Goal: Task Accomplishment & Management: Use online tool/utility

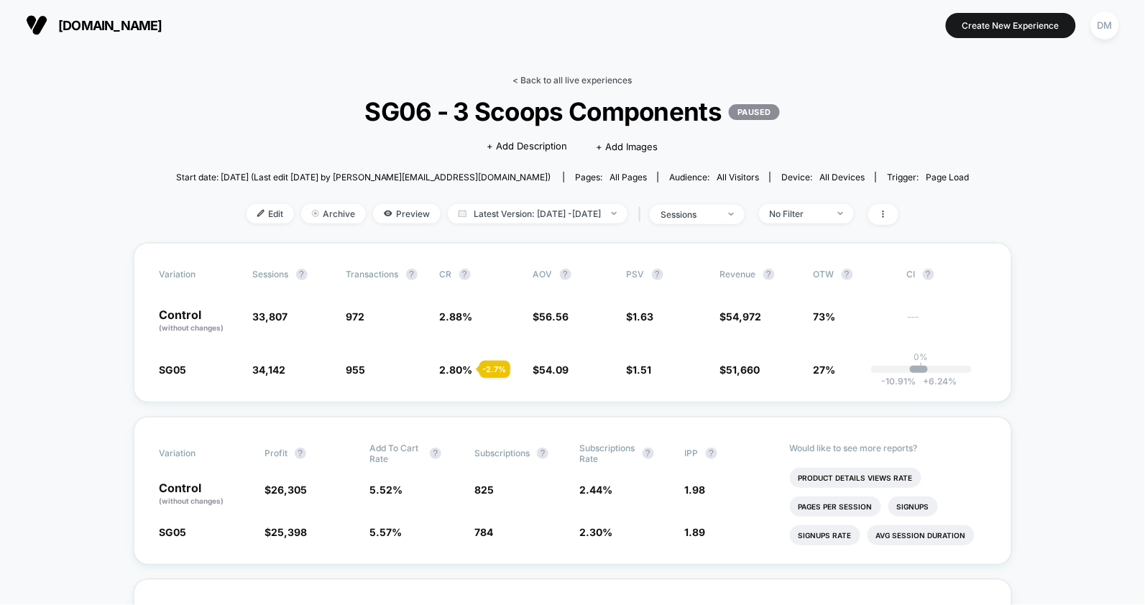
click at [550, 82] on link "< Back to all live experiences" at bounding box center [572, 80] width 119 height 11
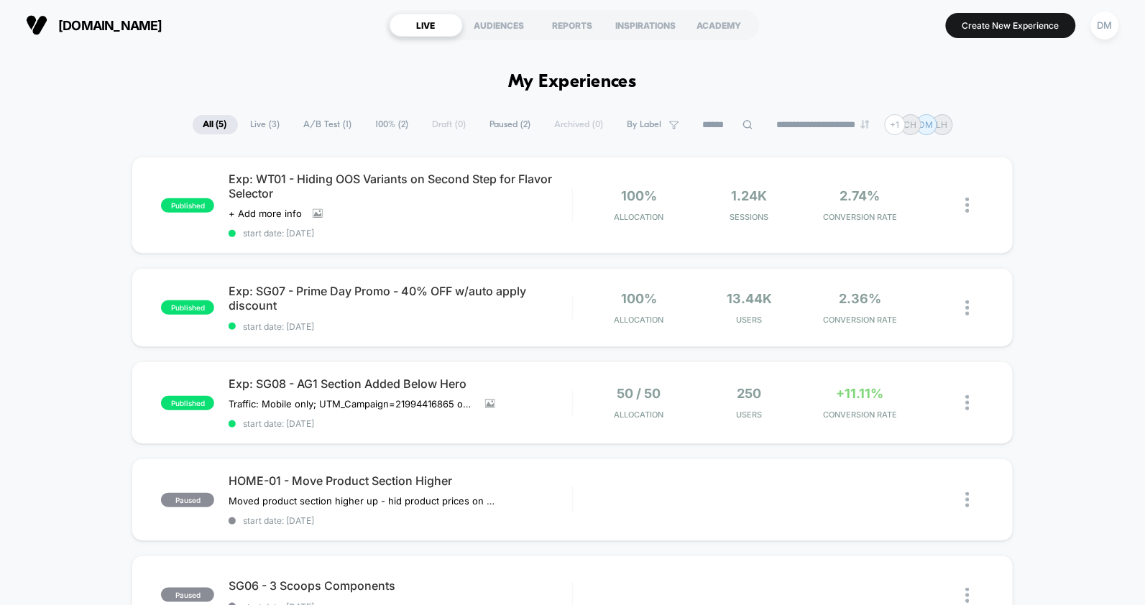
click at [107, 322] on div "published Exp: WT01 - Hiding OOS Variants on Second Step for Flavor Selector Cl…" at bounding box center [572, 432] width 1145 height 550
click at [482, 221] on div "Exp: WT01 - Hiding OOS Variants on Second Step for Flavor Selector Click to vie…" at bounding box center [400, 205] width 343 height 67
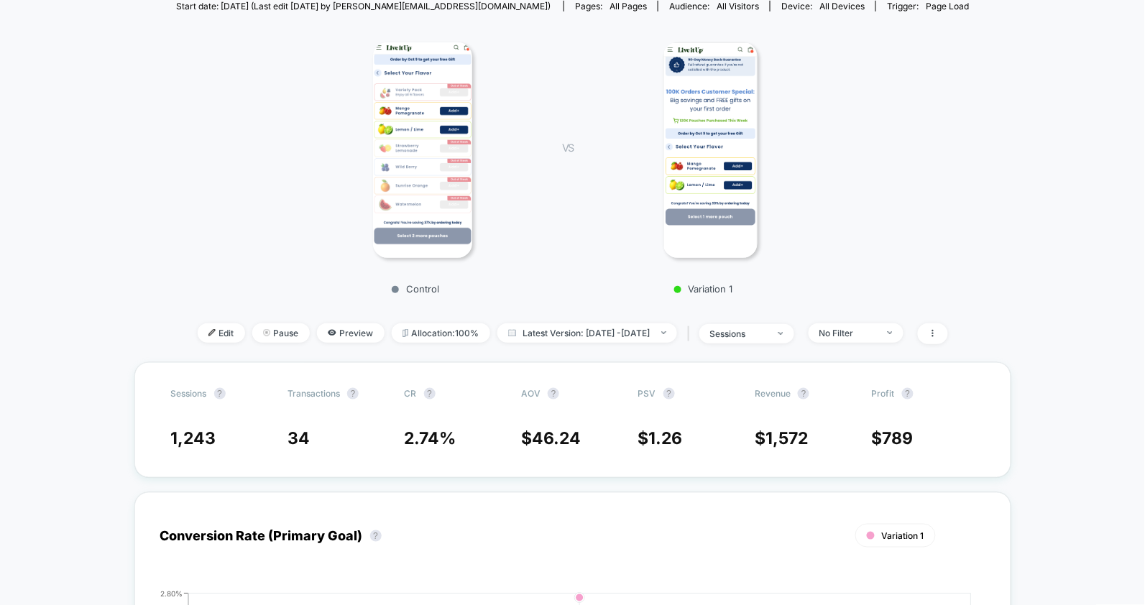
scroll to position [200, 0]
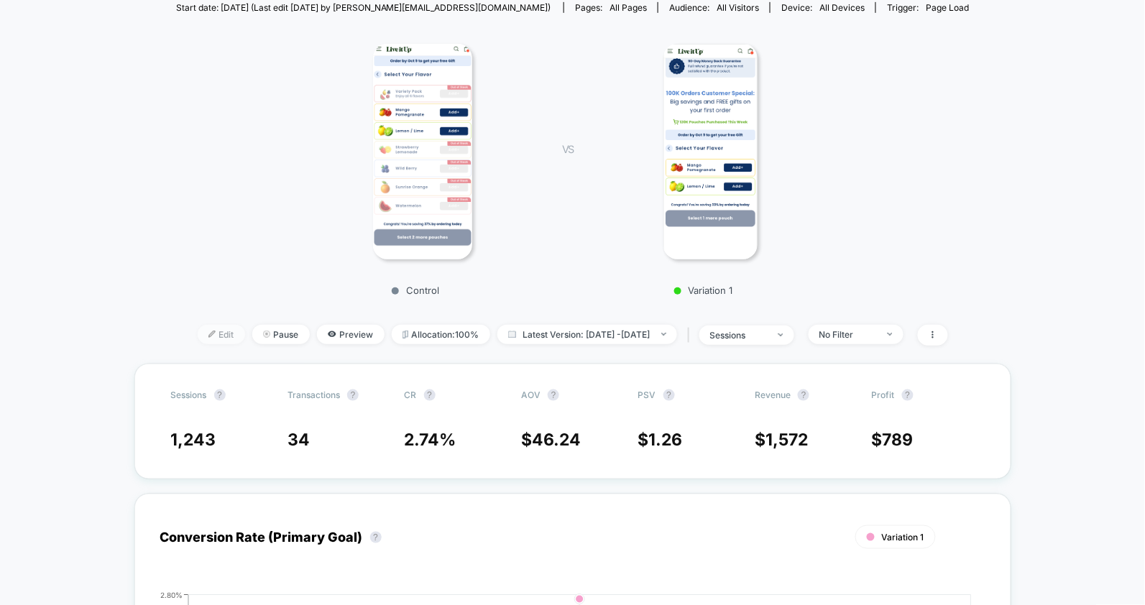
click at [198, 335] on span "Edit" at bounding box center [221, 334] width 47 height 19
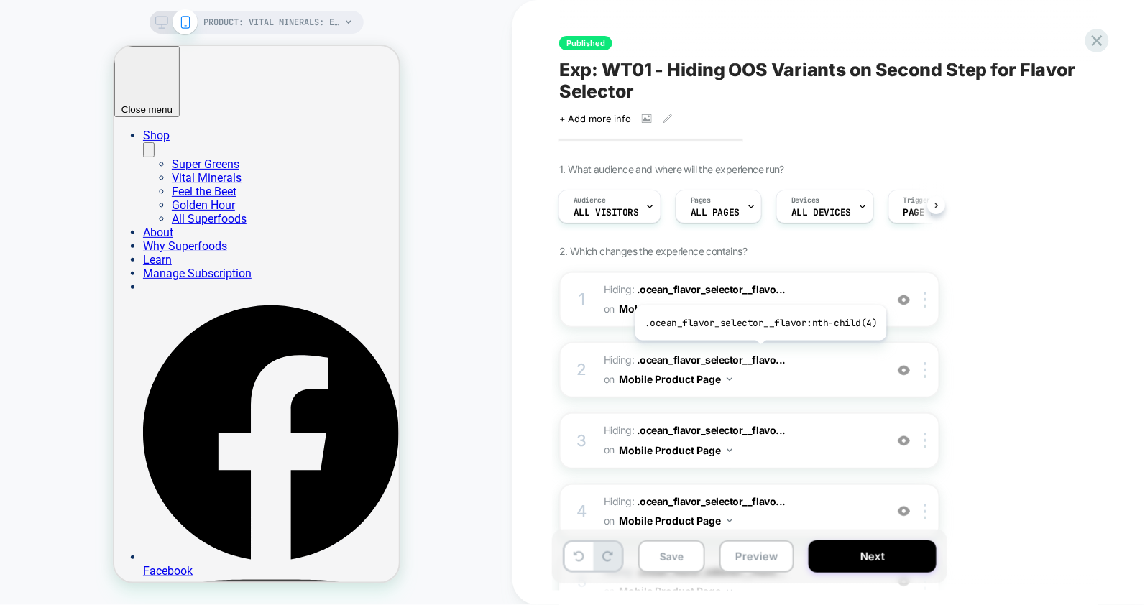
scroll to position [523, 0]
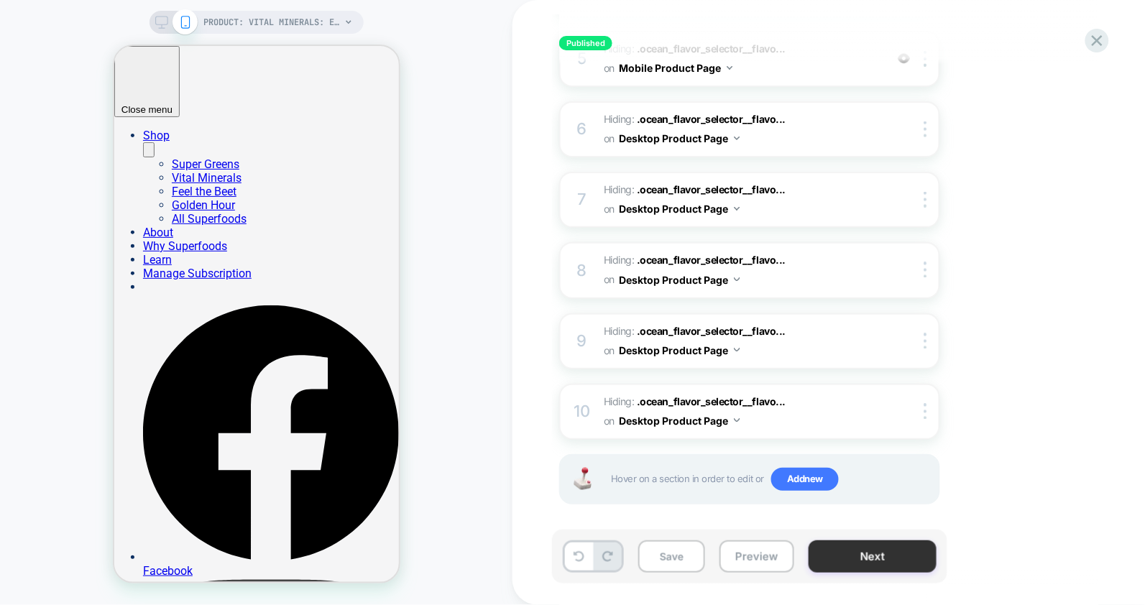
click at [856, 549] on button "Next" at bounding box center [872, 556] width 128 height 32
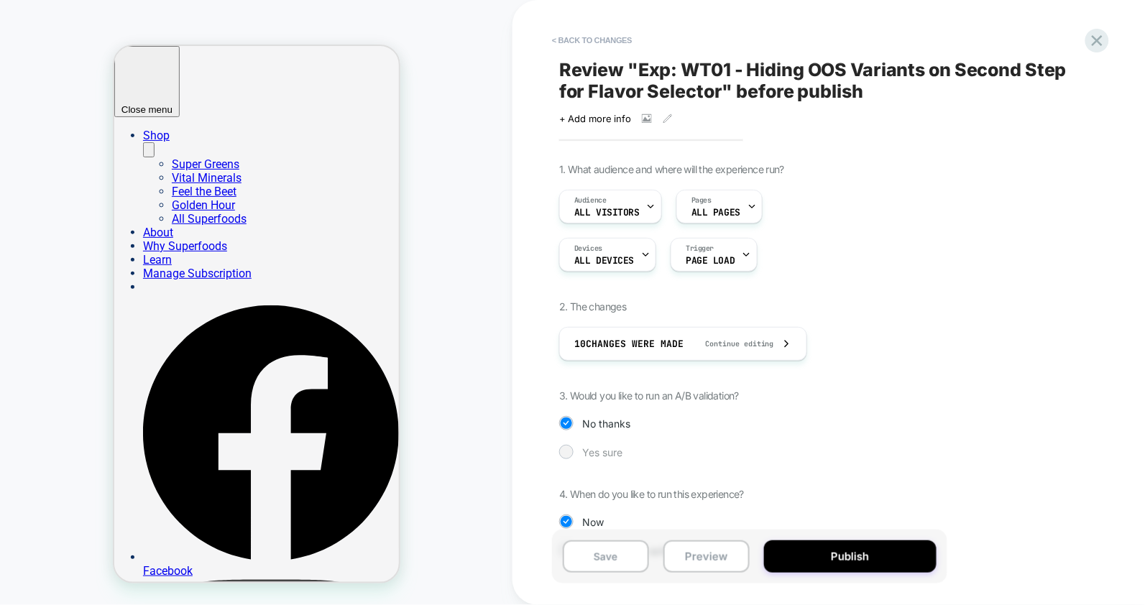
click at [600, 448] on span "Yes sure" at bounding box center [602, 452] width 40 height 12
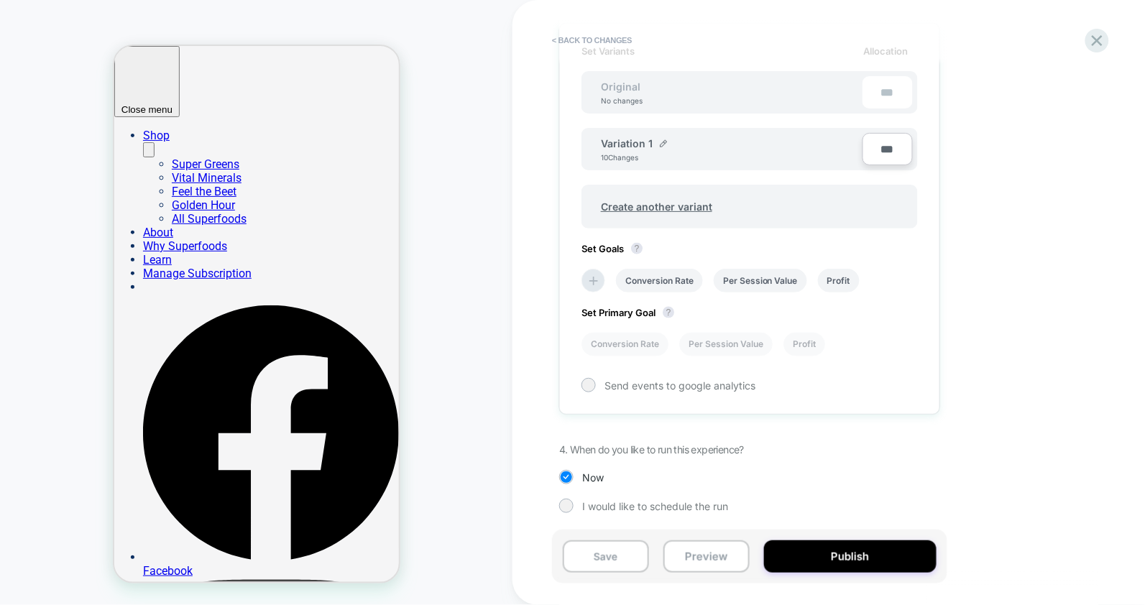
scroll to position [451, 0]
click at [589, 278] on icon at bounding box center [593, 280] width 9 height 9
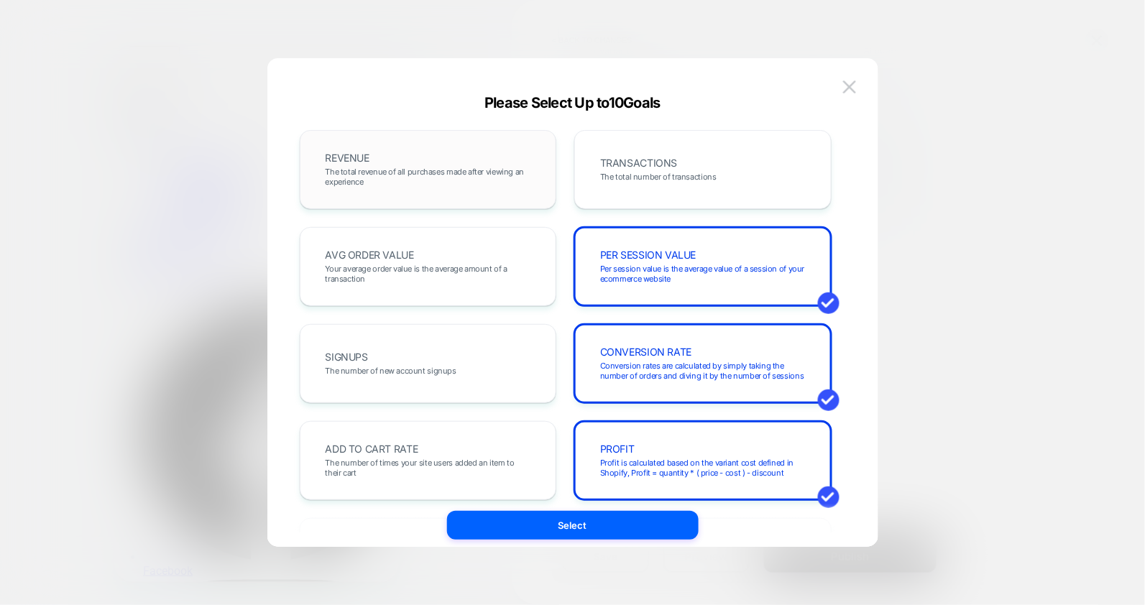
click at [448, 147] on div "REVENUE The total revenue of all purchases made after viewing an experience" at bounding box center [428, 169] width 227 height 49
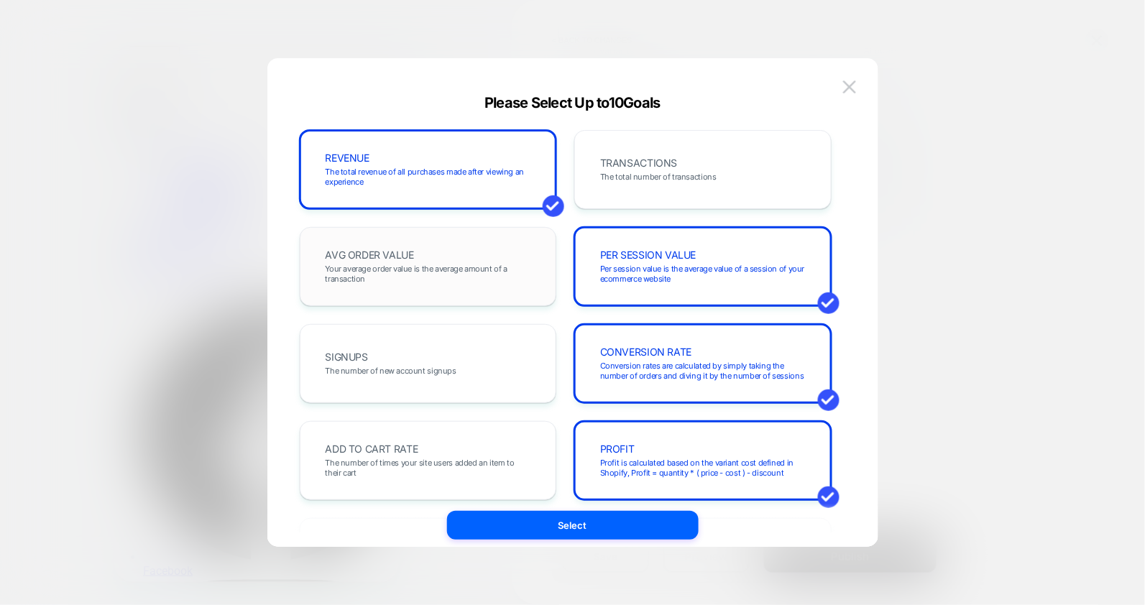
click at [455, 262] on div "AVG ORDER VALUE Your average order value is the average amount of a transaction" at bounding box center [428, 266] width 227 height 49
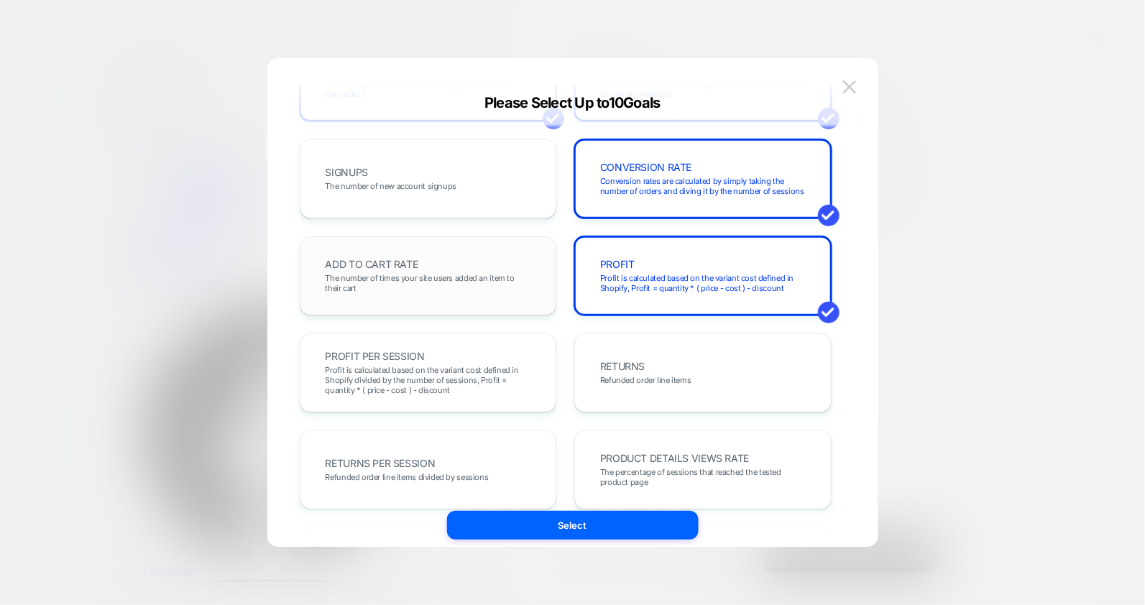
click at [462, 277] on span "The number of times your site users added an item to their cart" at bounding box center [429, 283] width 206 height 20
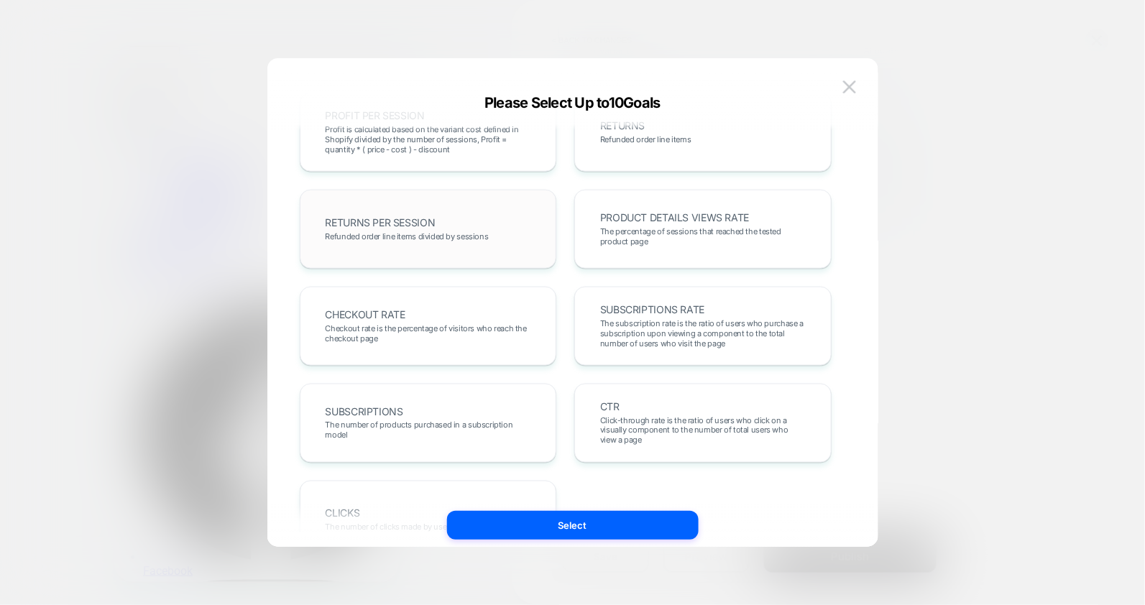
scroll to position [429, 0]
click at [497, 323] on span "Checkout rate is the percentage of visitors who reach the checkout page" at bounding box center [429, 330] width 206 height 20
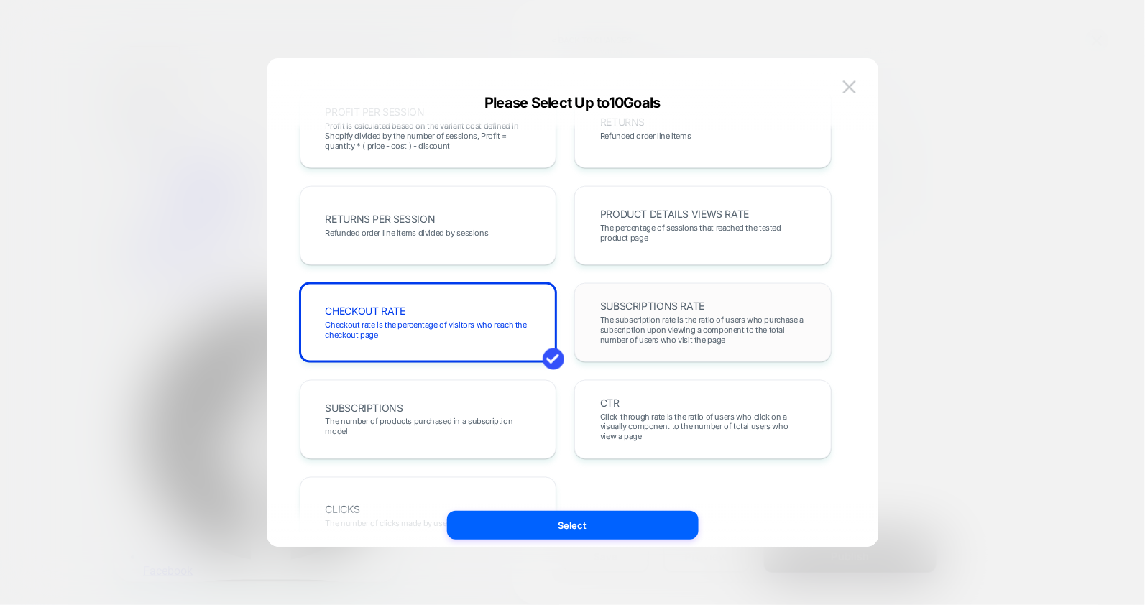
click at [630, 320] on span "The subscription rate is the ratio of users who purchase a subscription upon vi…" at bounding box center [703, 330] width 206 height 30
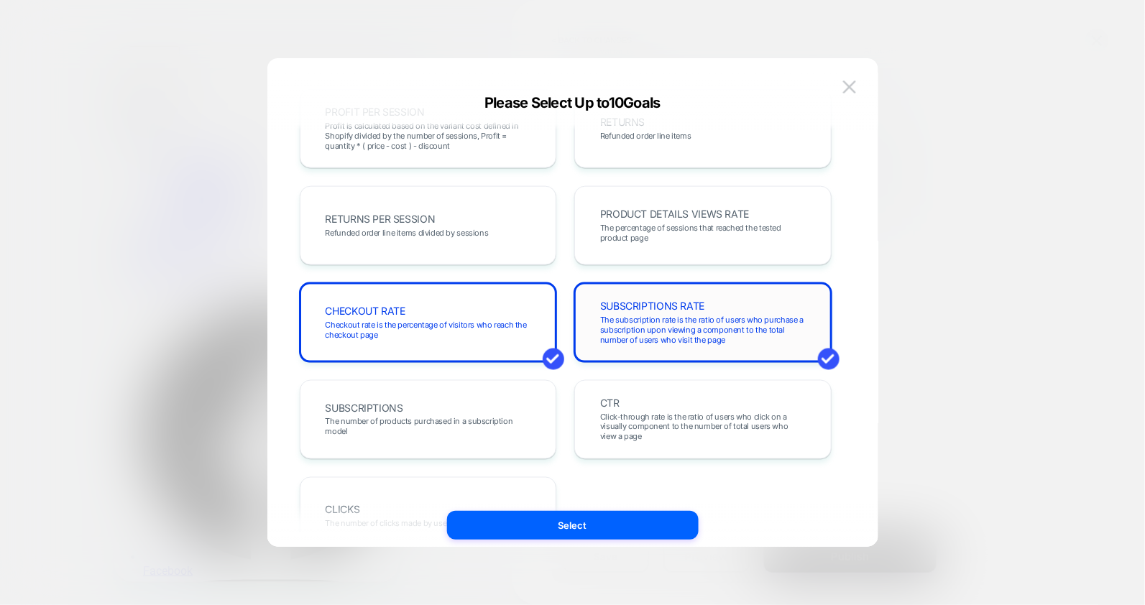
scroll to position [496, 0]
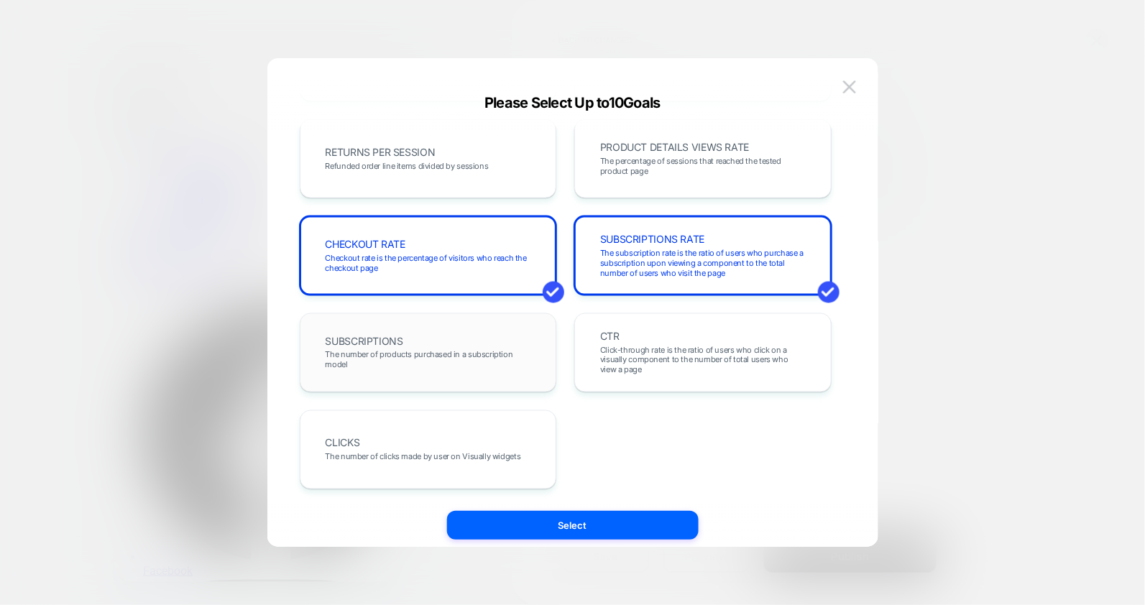
click at [478, 350] on span "The number of products purchased in a subscription model" at bounding box center [429, 360] width 206 height 20
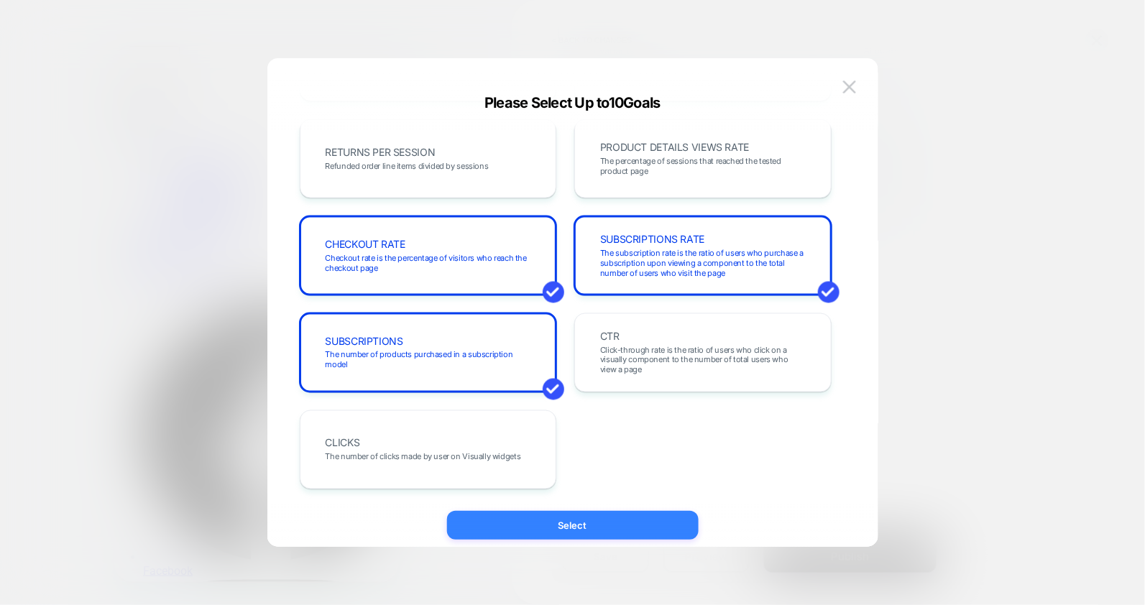
click at [534, 525] on button "Select" at bounding box center [572, 525] width 251 height 29
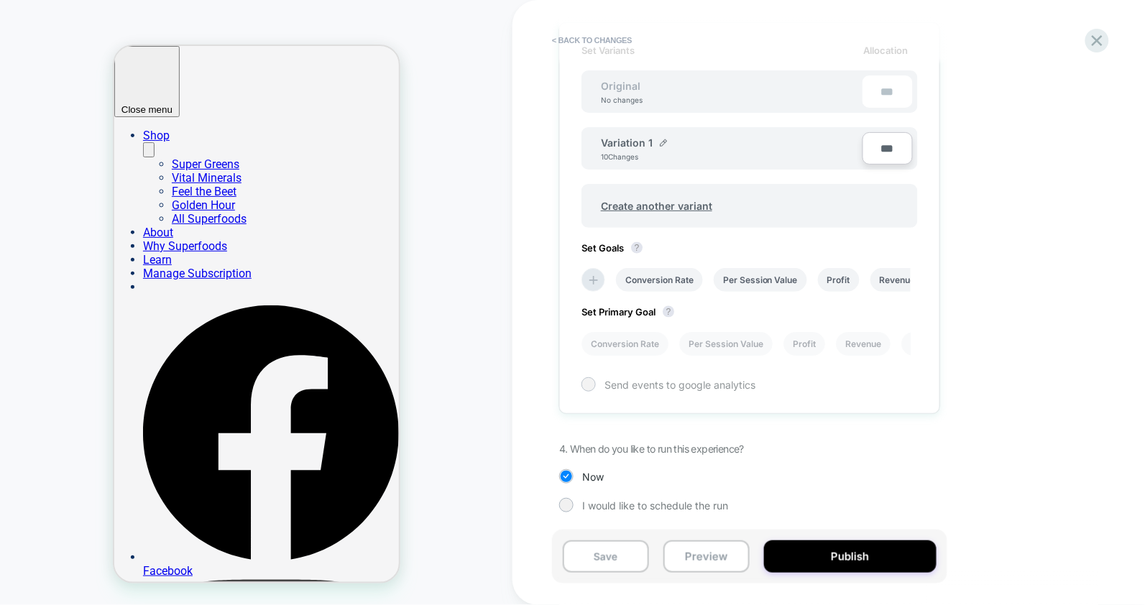
click at [645, 380] on span "Send events to google analytics" at bounding box center [679, 385] width 151 height 12
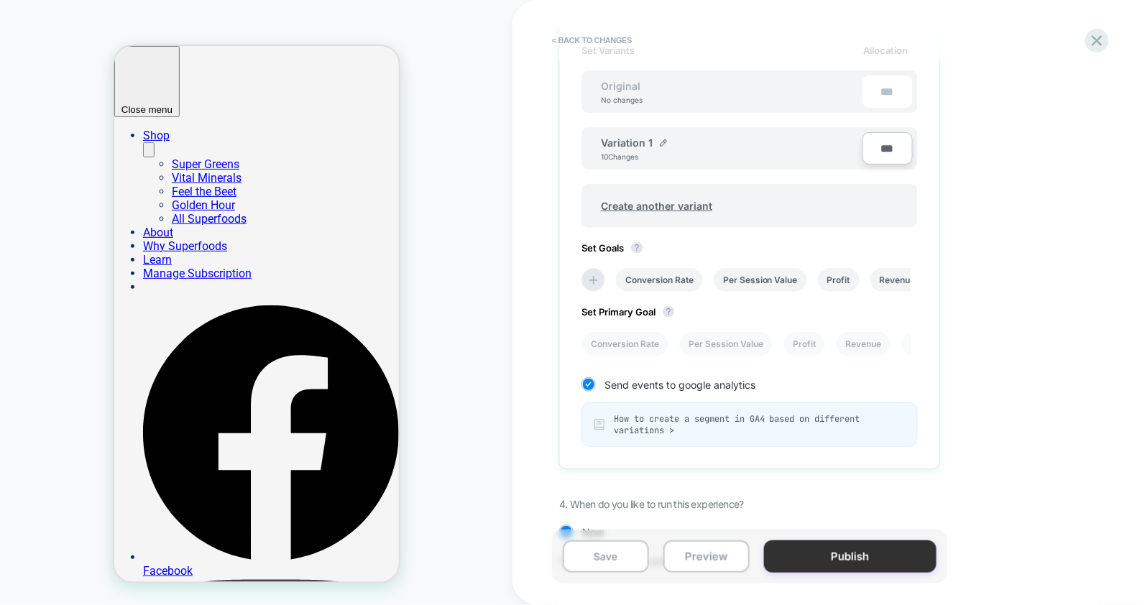
click at [881, 555] on button "Publish" at bounding box center [850, 556] width 172 height 32
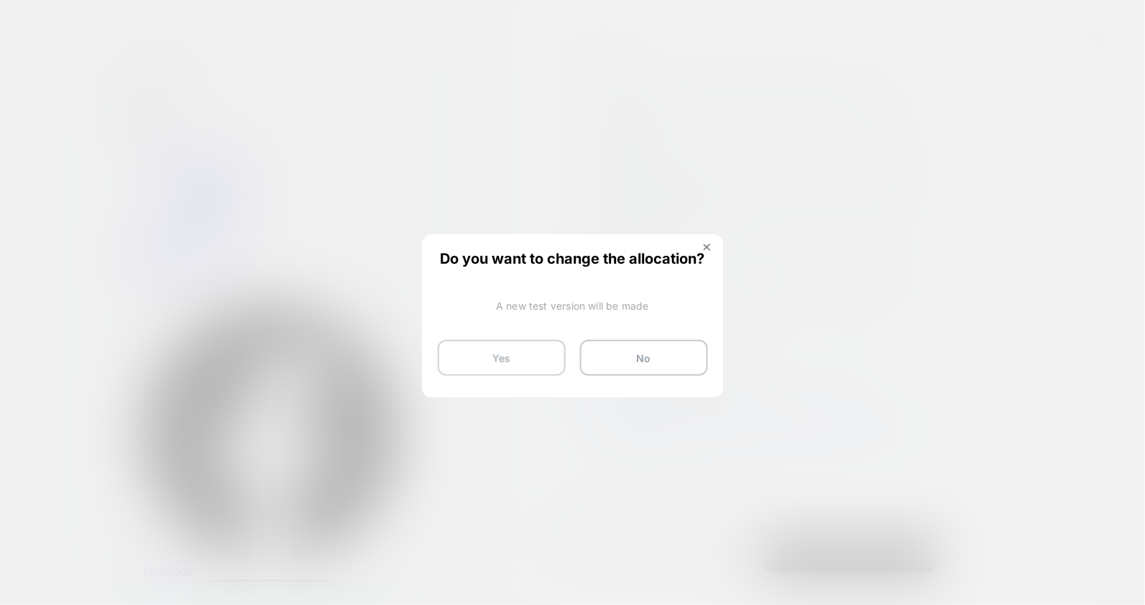
click at [523, 359] on button "Yes" at bounding box center [502, 358] width 128 height 36
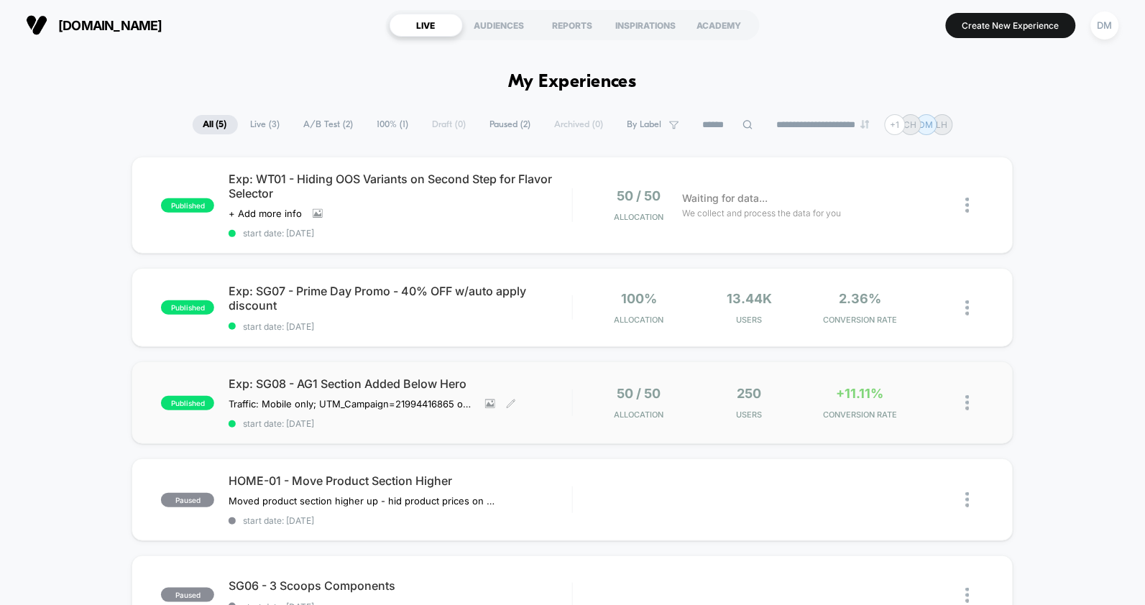
click at [555, 425] on span "start date: [DATE]" at bounding box center [400, 423] width 343 height 11
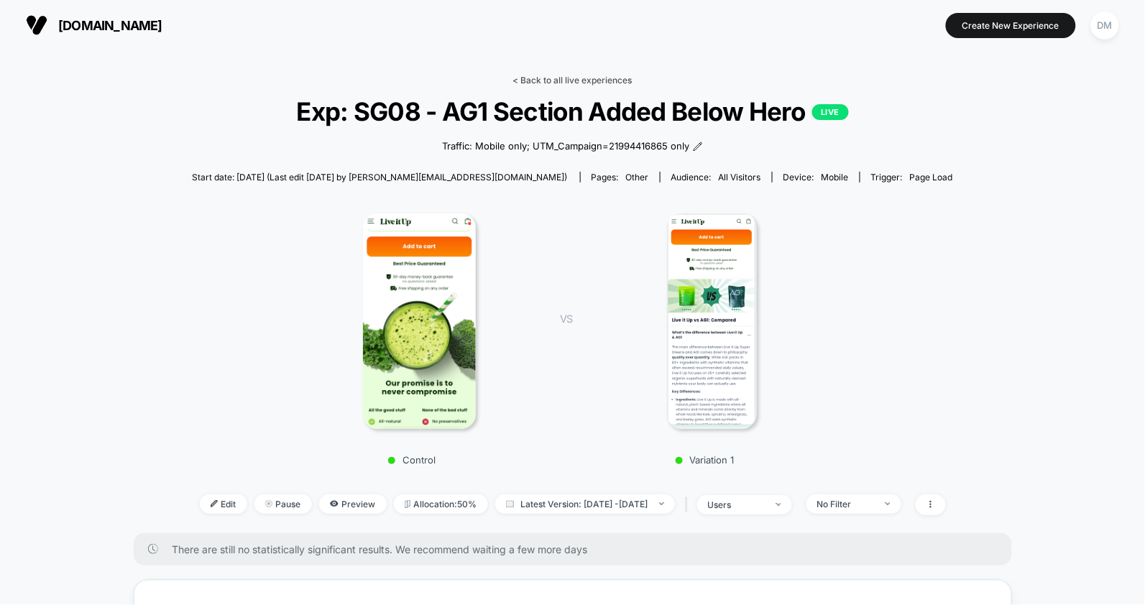
click at [540, 78] on link "< Back to all live experiences" at bounding box center [572, 80] width 119 height 11
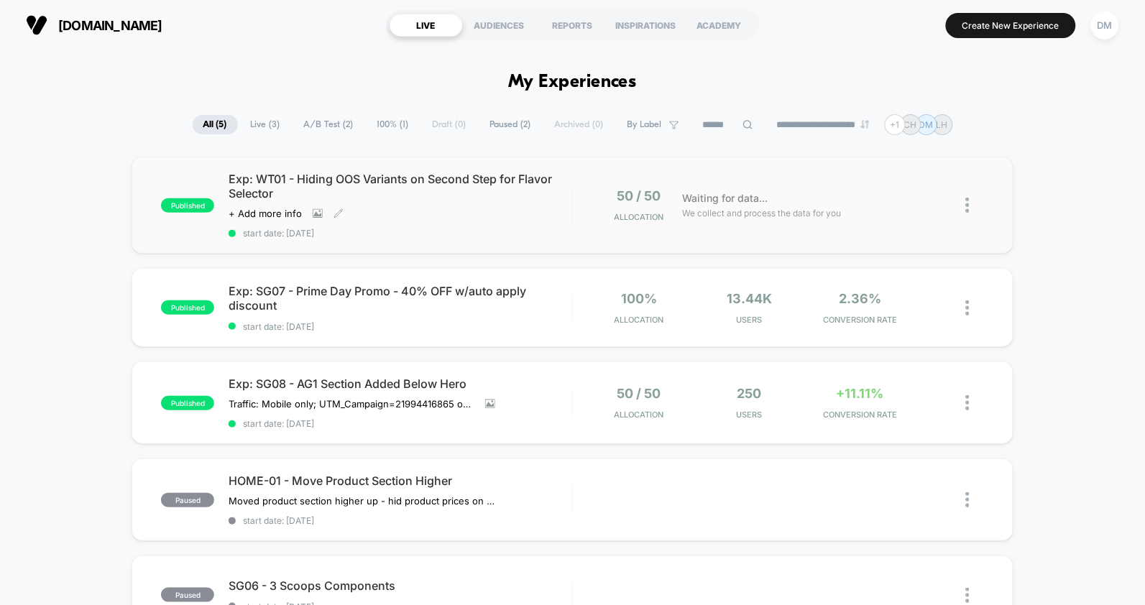
click at [537, 234] on span "start date: [DATE]" at bounding box center [400, 233] width 343 height 11
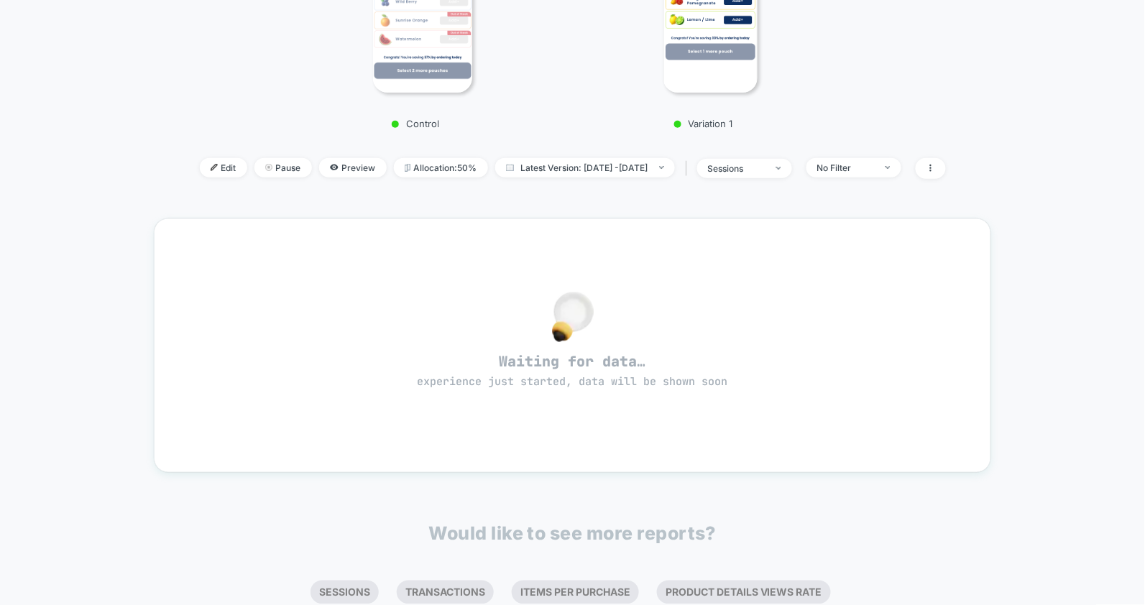
scroll to position [338, 0]
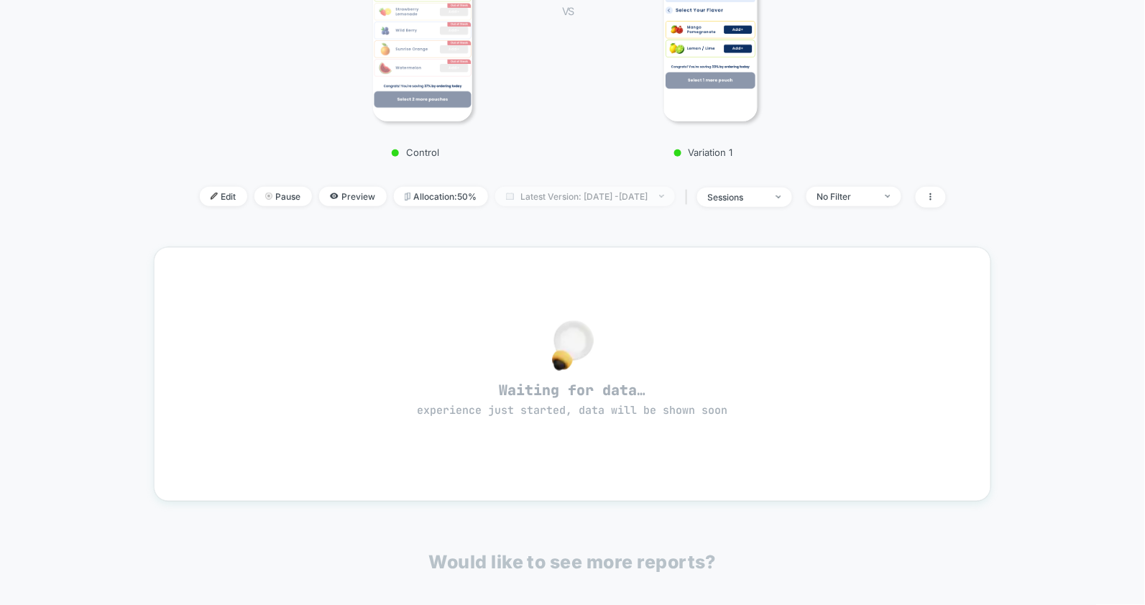
click at [561, 199] on span "Latest Version: [DATE] - [DATE]" at bounding box center [585, 196] width 180 height 19
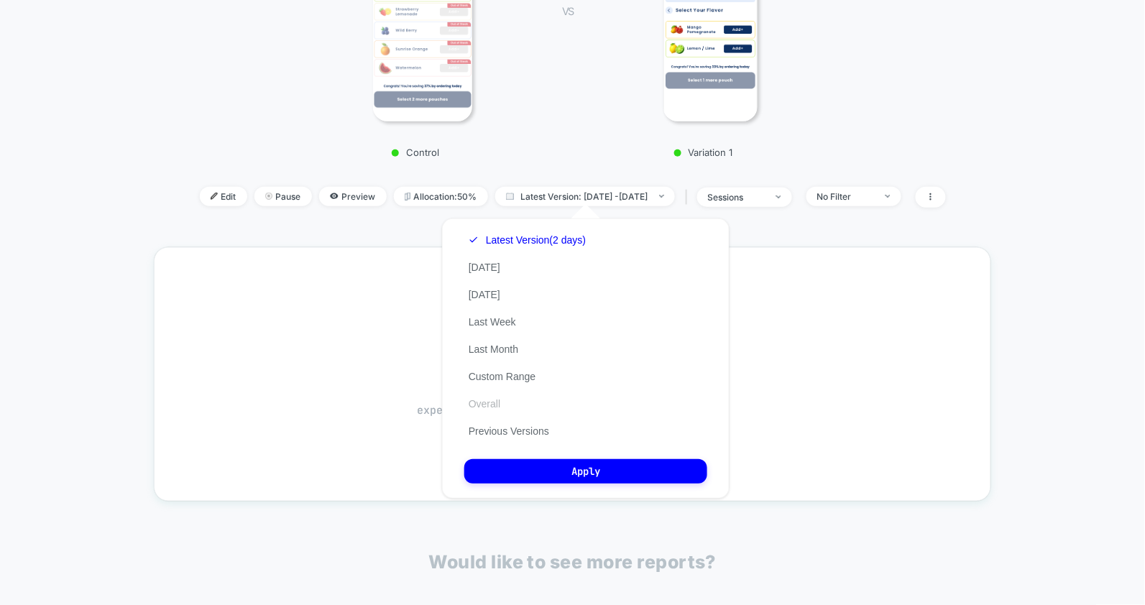
click at [492, 403] on button "Overall" at bounding box center [484, 403] width 40 height 13
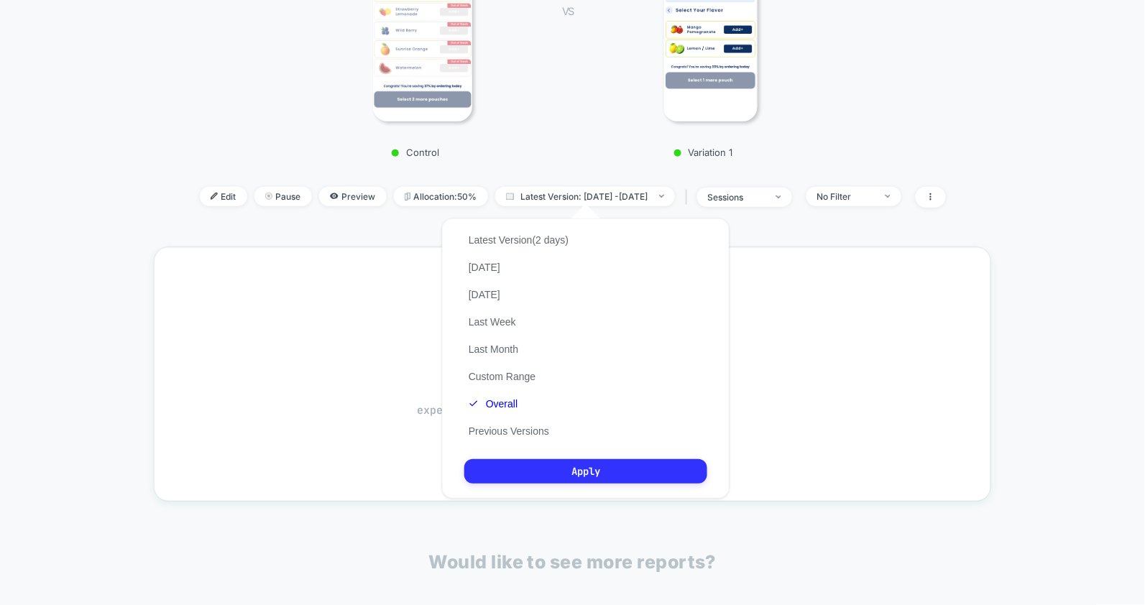
click at [510, 468] on button "Apply" at bounding box center [585, 471] width 243 height 24
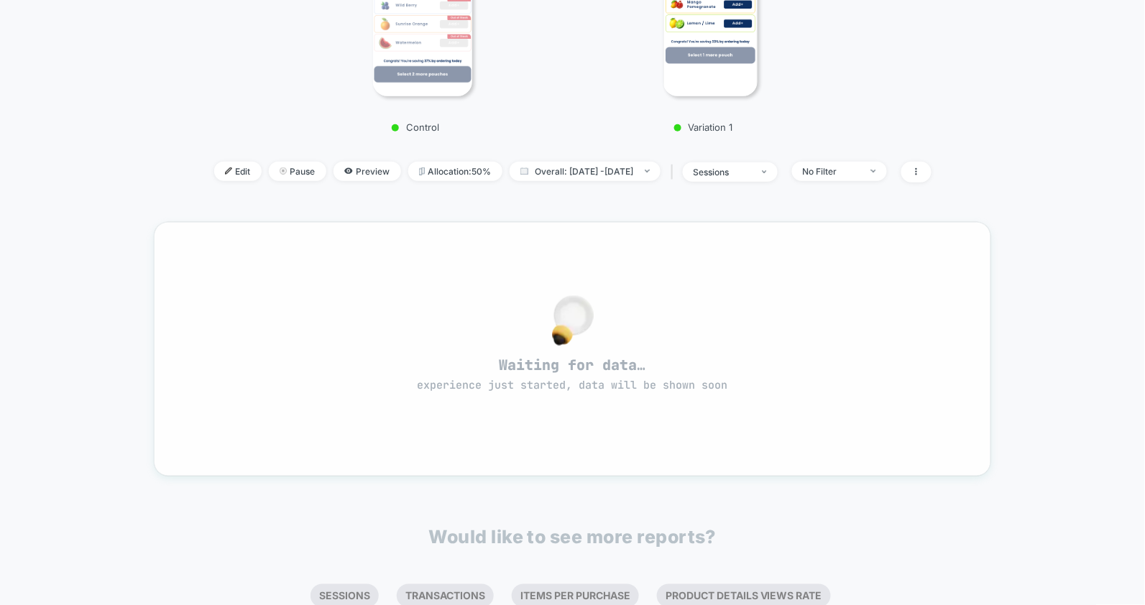
scroll to position [313, 0]
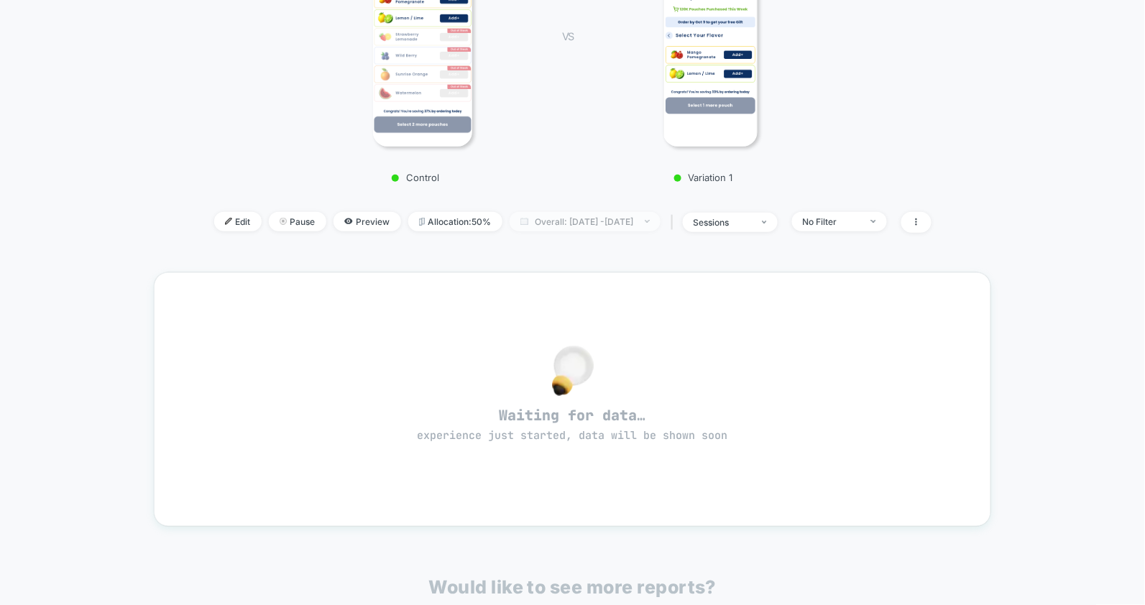
click at [564, 219] on span "Overall: [DATE] - [DATE]" at bounding box center [584, 221] width 151 height 19
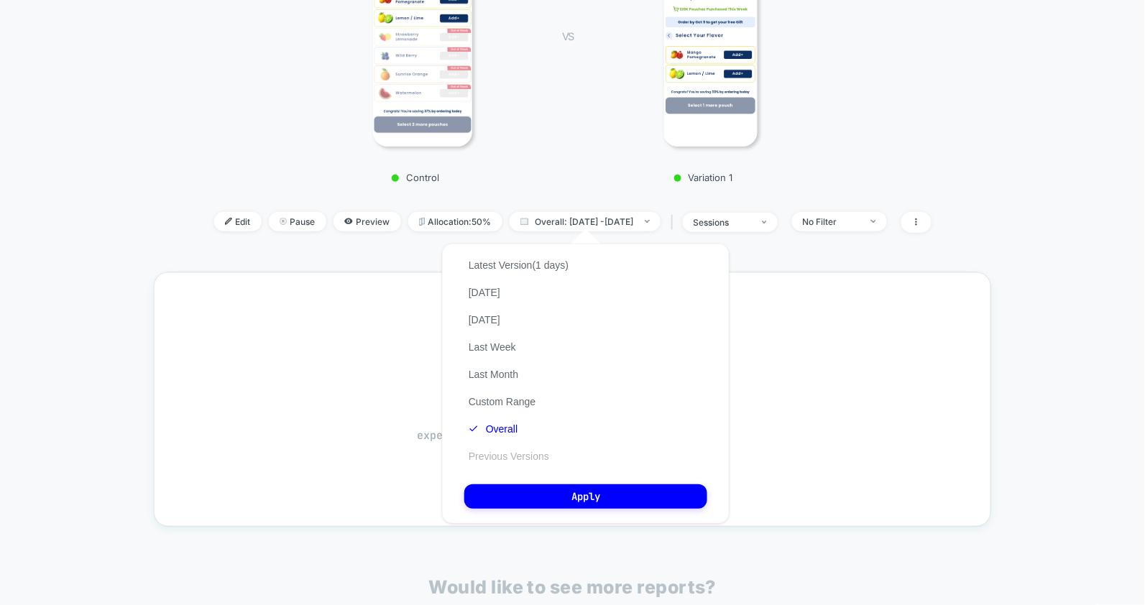
click at [514, 451] on button "Previous Versions" at bounding box center [508, 456] width 89 height 13
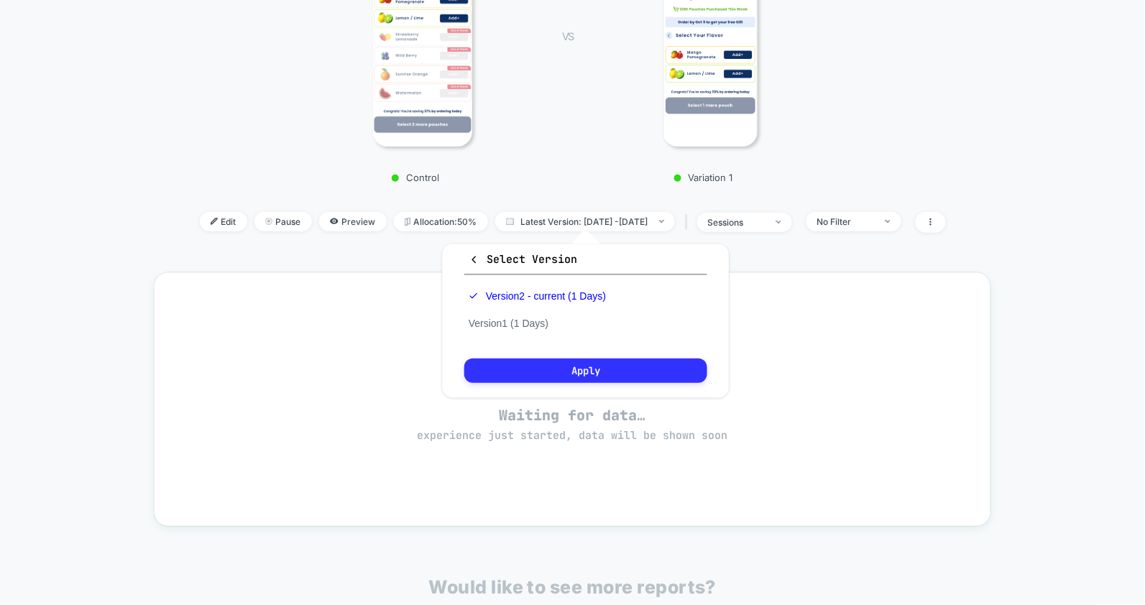
click at [545, 366] on button "Apply" at bounding box center [585, 371] width 243 height 24
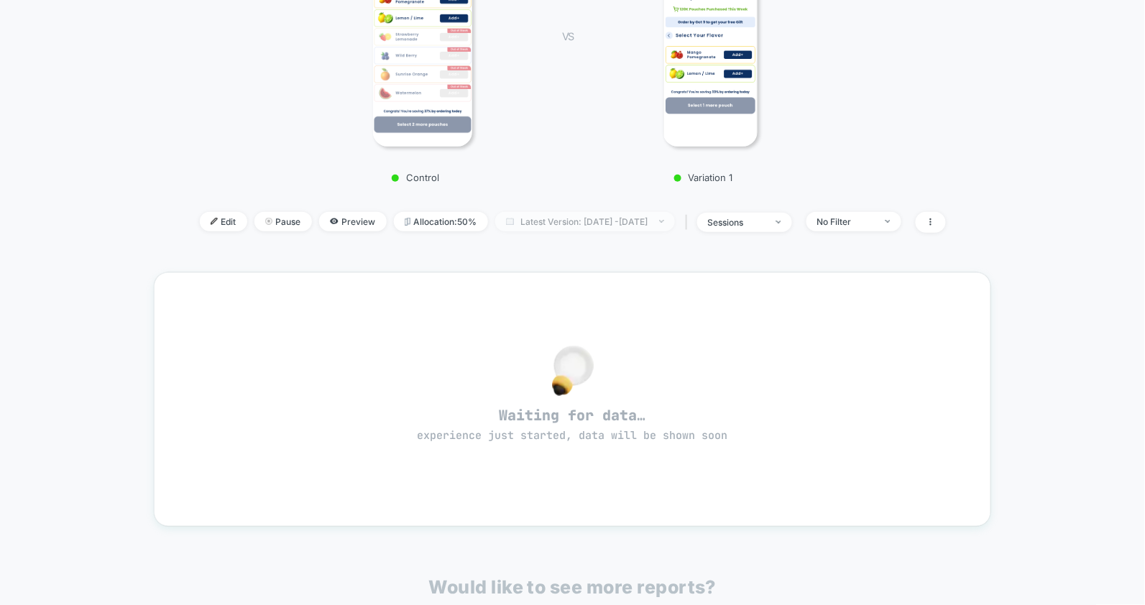
click at [557, 220] on span "Latest Version: [DATE] - [DATE]" at bounding box center [585, 221] width 180 height 19
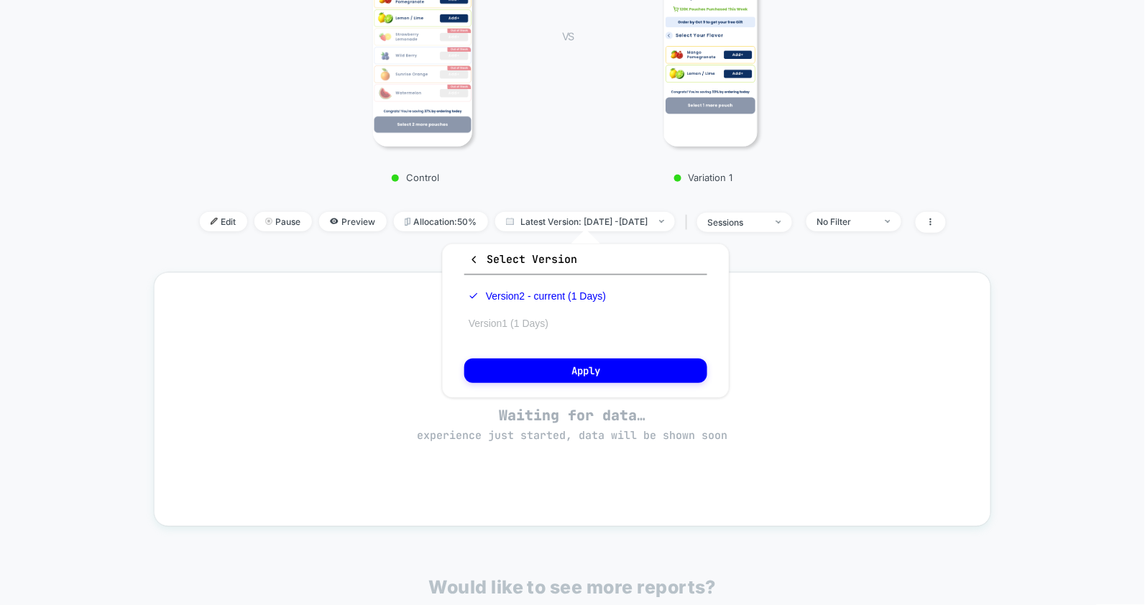
click at [519, 318] on button "Version 1 (1 Days)" at bounding box center [508, 323] width 88 height 13
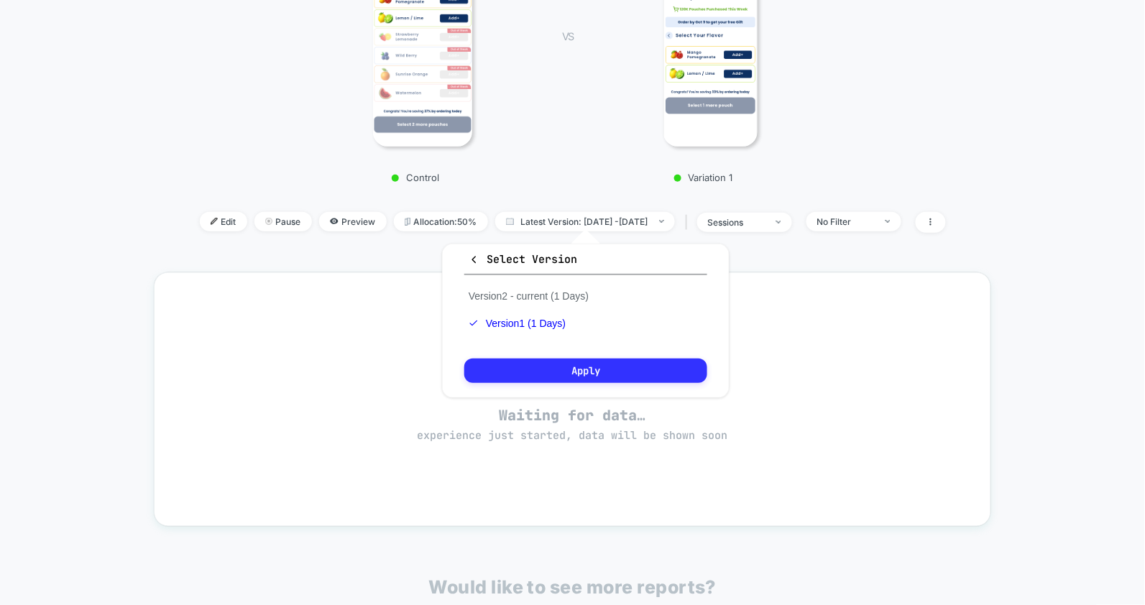
click at [534, 364] on button "Apply" at bounding box center [585, 371] width 243 height 24
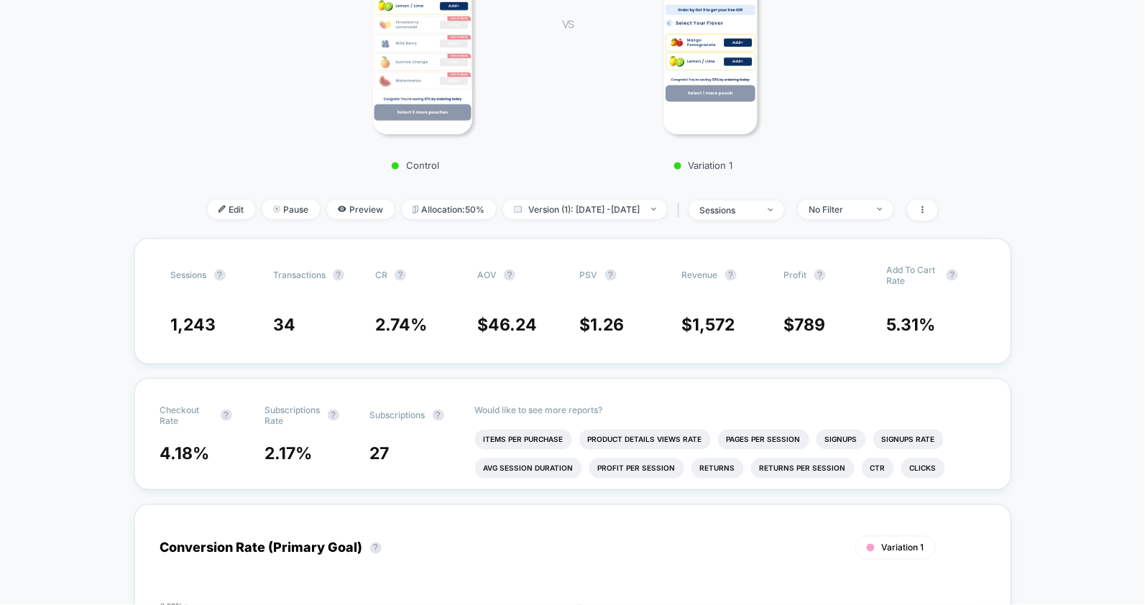
scroll to position [358, 0]
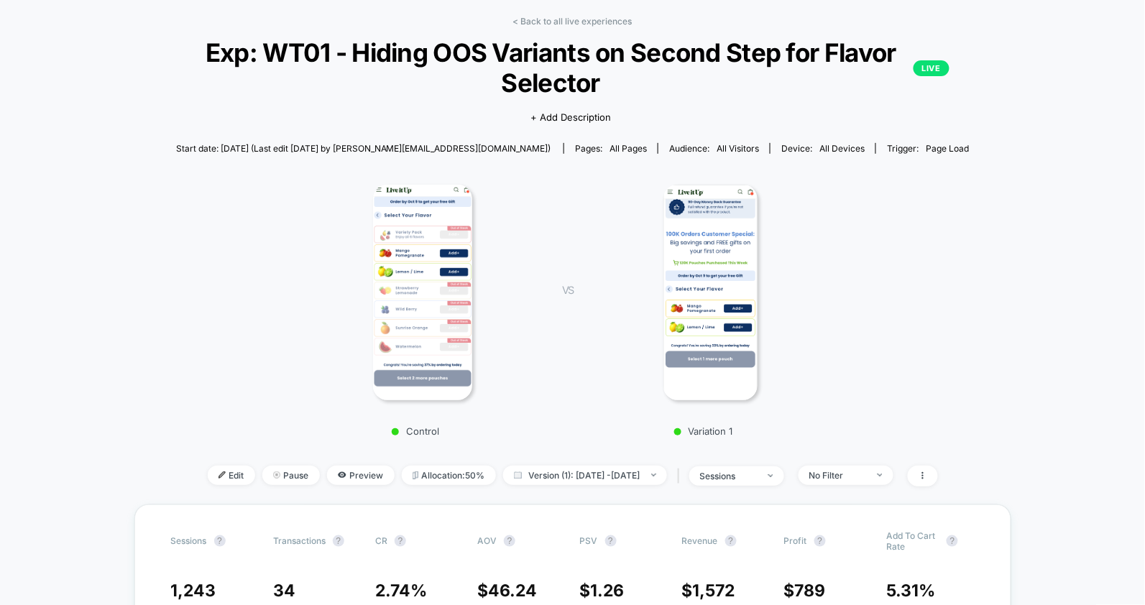
scroll to position [0, 0]
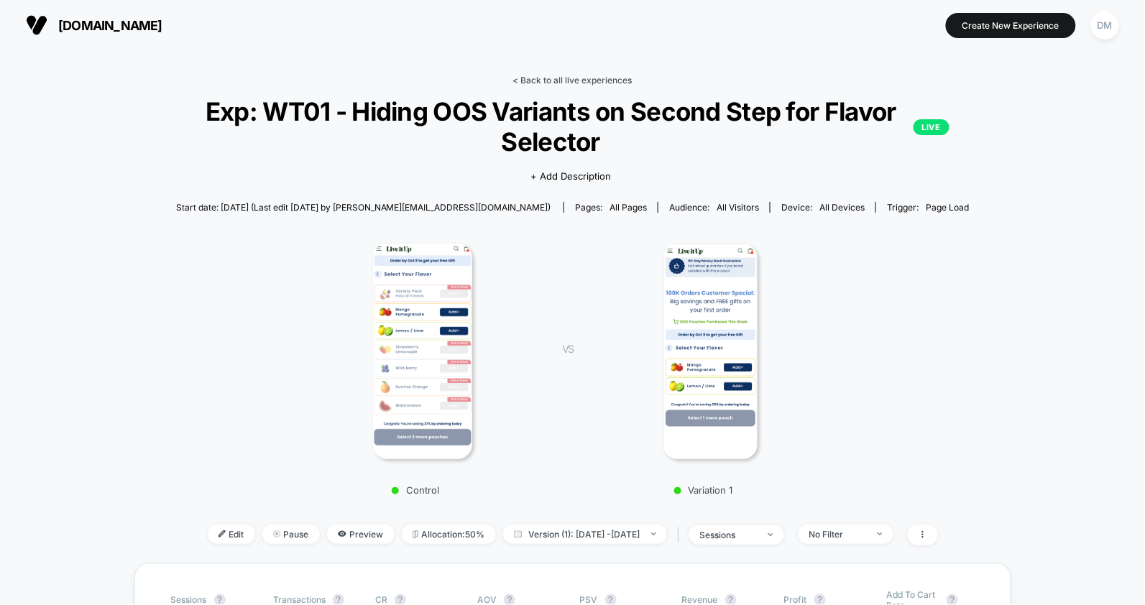
click at [534, 80] on link "< Back to all live experiences" at bounding box center [572, 80] width 119 height 11
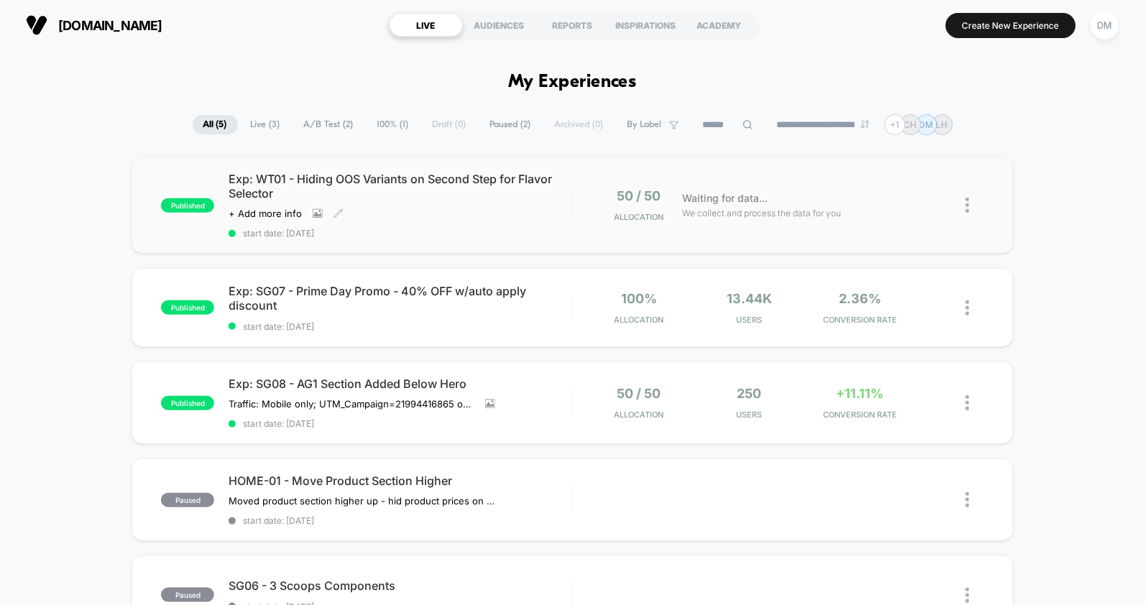
click at [556, 235] on span "start date: [DATE]" at bounding box center [400, 233] width 343 height 11
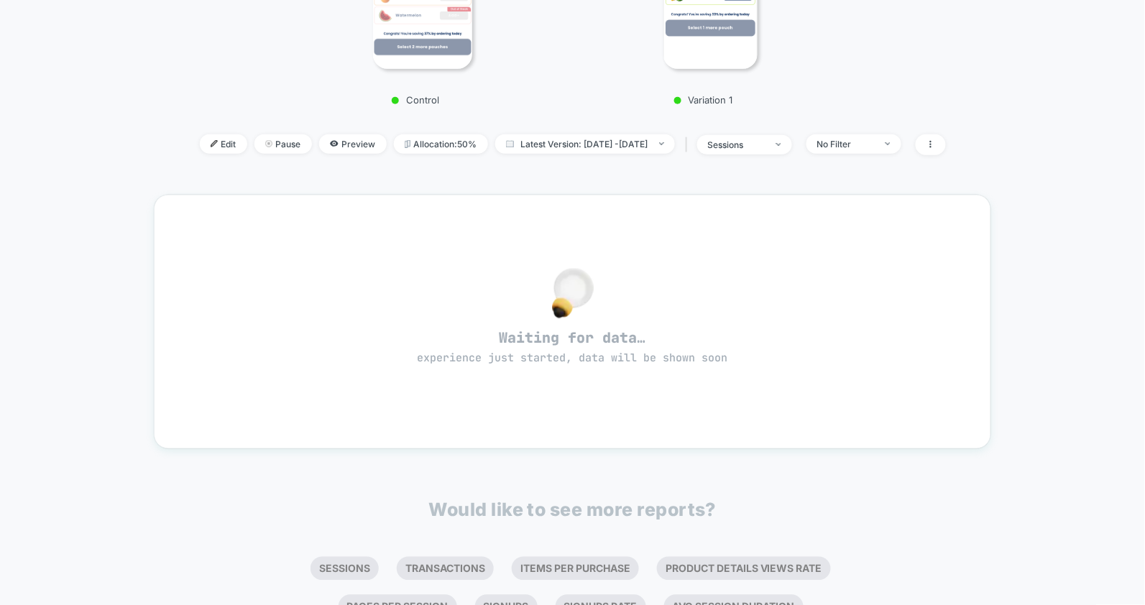
scroll to position [377, 0]
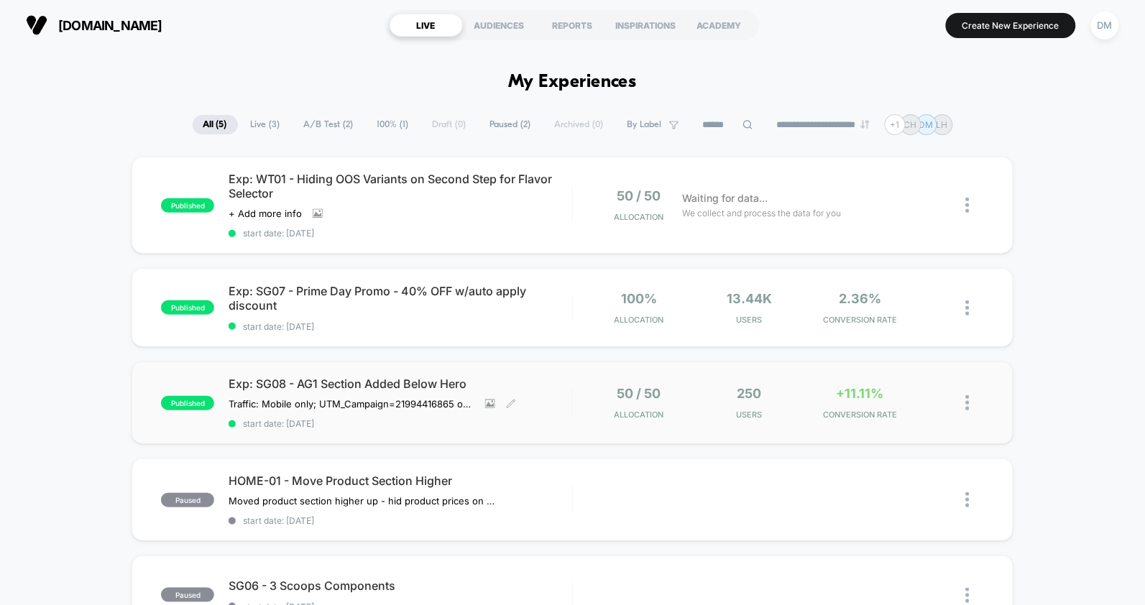
click at [550, 418] on span "start date: [DATE]" at bounding box center [400, 423] width 343 height 11
